Goal: Information Seeking & Learning: Learn about a topic

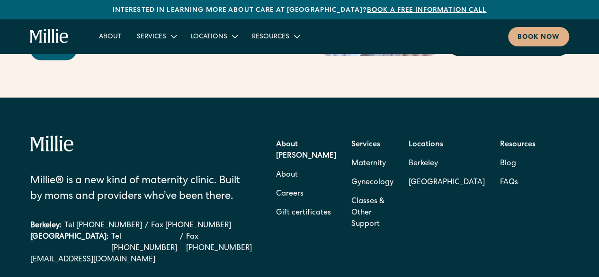
scroll to position [3795, 0]
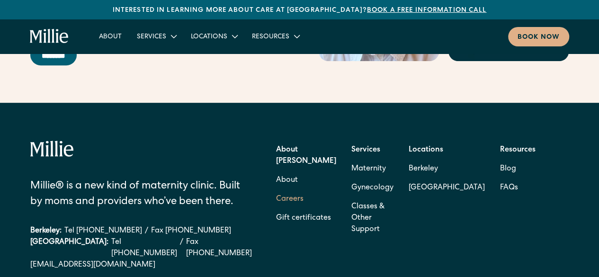
click at [290, 190] on link "Careers" at bounding box center [289, 199] width 27 height 19
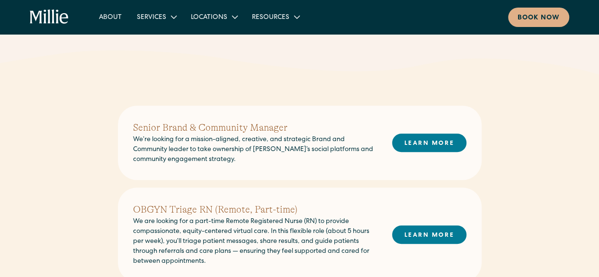
scroll to position [252, 0]
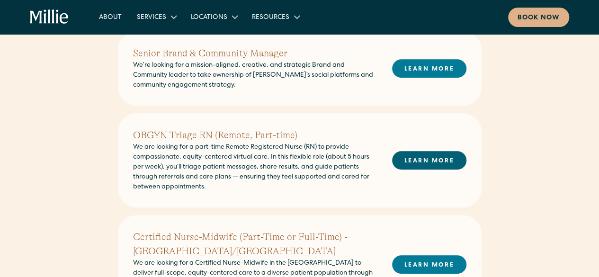
click at [446, 161] on link "LEARN MORE" at bounding box center [429, 160] width 74 height 18
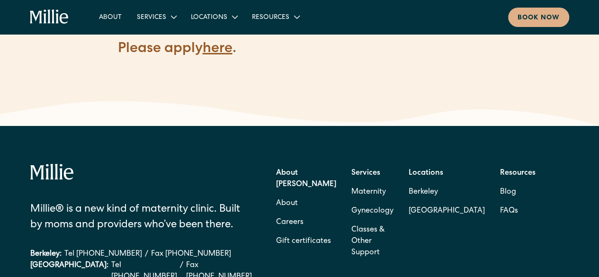
scroll to position [1276, 0]
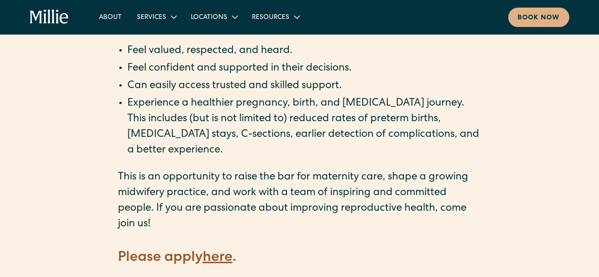
click at [216, 251] on strong "here" at bounding box center [218, 258] width 30 height 14
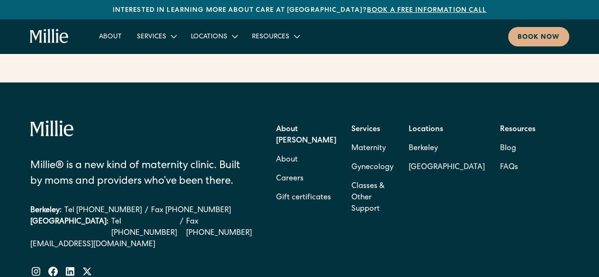
scroll to position [3790, 0]
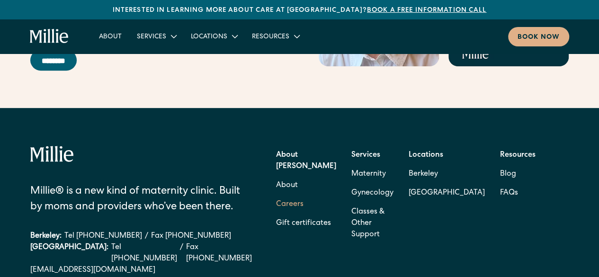
click at [290, 195] on link "Careers" at bounding box center [289, 204] width 27 height 19
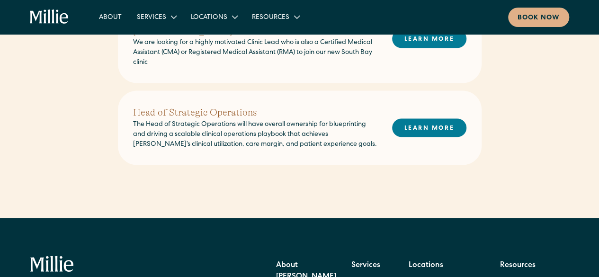
scroll to position [695, 0]
